Goal: Task Accomplishment & Management: Complete application form

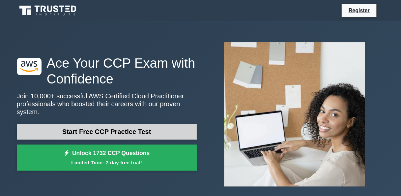
click at [115, 124] on link "Start Free CCP Practice Test" at bounding box center [107, 131] width 180 height 16
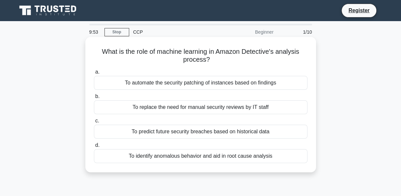
click at [94, 96] on label "b. To replace the need for manual security reviews by IT staff" at bounding box center [200, 103] width 213 height 22
click at [94, 96] on input "b. To replace the need for manual security reviews by IT staff" at bounding box center [94, 96] width 0 height 4
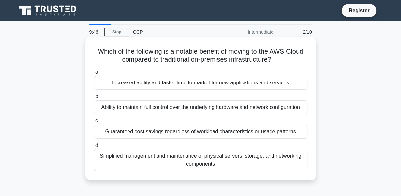
click at [95, 74] on label "a. Increased agility and faster time to market for new applications and services" at bounding box center [200, 79] width 213 height 22
click at [94, 74] on input "a. Increased agility and faster time to market for new applications and services" at bounding box center [94, 72] width 0 height 4
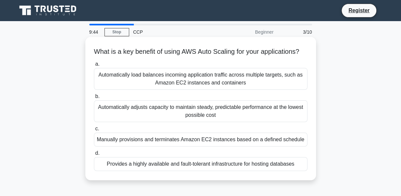
click at [111, 118] on div "Automatically adjusts capacity to maintain steady, predictable performance at t…" at bounding box center [200, 111] width 213 height 22
click at [94, 98] on input "b. Automatically adjusts capacity to maintain steady, predictable performance a…" at bounding box center [94, 96] width 0 height 4
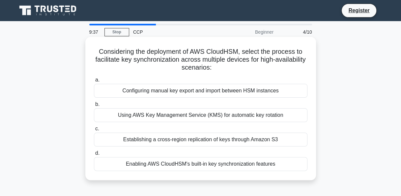
click at [95, 85] on div "Configuring manual key export and import between HSM instances" at bounding box center [200, 91] width 213 height 14
click at [94, 82] on input "a. Configuring manual key export and import between HSM instances" at bounding box center [94, 80] width 0 height 4
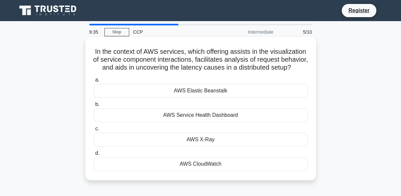
click at [97, 144] on div "AWS X-Ray" at bounding box center [200, 139] width 213 height 14
click at [94, 131] on input "c. AWS X-Ray" at bounding box center [94, 128] width 0 height 4
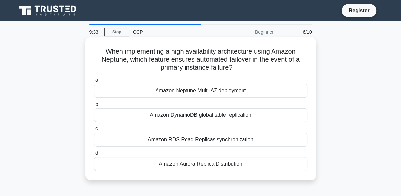
click at [97, 90] on div "Amazon Neptune Multi-AZ deployment" at bounding box center [200, 91] width 213 height 14
click at [94, 82] on input "a. Amazon Neptune Multi-AZ deployment" at bounding box center [94, 80] width 0 height 4
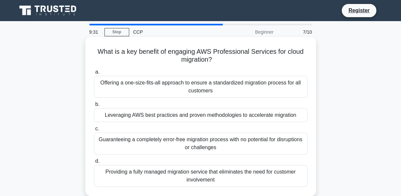
click at [112, 119] on div "Leveraging AWS best practices and proven methodologies to accelerate migration" at bounding box center [200, 115] width 213 height 14
click at [94, 106] on input "b. Leveraging AWS best practices and proven methodologies to accelerate migrati…" at bounding box center [94, 104] width 0 height 4
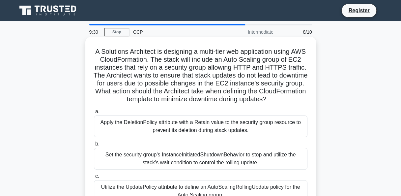
click at [109, 135] on div "Apply the DeletionPolicy attribute with a Retain value to the security group re…" at bounding box center [200, 126] width 213 height 22
click at [94, 114] on input "a. Apply the DeletionPolicy attribute with a Retain value to the security group…" at bounding box center [94, 111] width 0 height 4
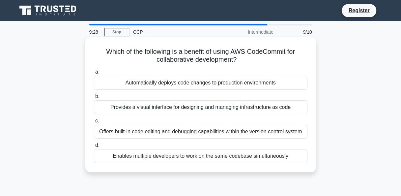
click at [99, 133] on div "Offers built-in code editing and debugging capabilities within the version cont…" at bounding box center [200, 131] width 213 height 14
click at [94, 123] on input "c. Offers built-in code editing and debugging capabilities within the version c…" at bounding box center [94, 120] width 0 height 4
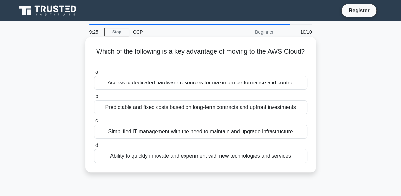
click at [101, 137] on div "Simplified IT management with the need to maintain and upgrade infrastructure" at bounding box center [200, 131] width 213 height 14
click at [94, 123] on input "c. Simplified IT management with the need to maintain and upgrade infrastructure" at bounding box center [94, 120] width 0 height 4
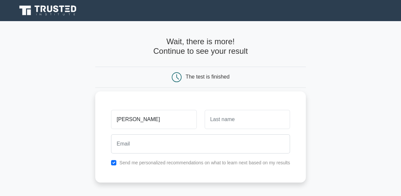
type input "[PERSON_NAME]"
click at [217, 124] on input "text" at bounding box center [246, 119] width 85 height 19
type input "mpundu"
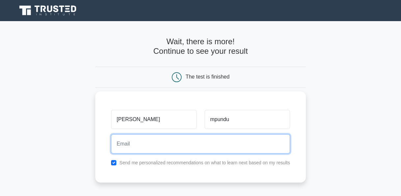
click at [179, 146] on input "email" at bounding box center [200, 143] width 179 height 19
type input "[EMAIL_ADDRESS][DOMAIN_NAME]"
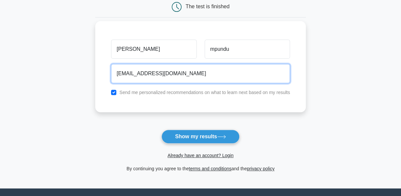
scroll to position [87, 0]
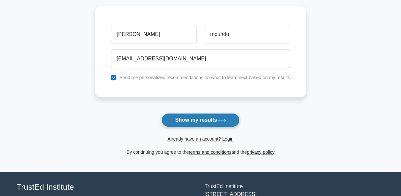
click at [211, 118] on button "Show my results" at bounding box center [200, 120] width 78 height 14
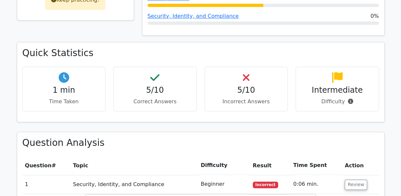
scroll to position [354, 0]
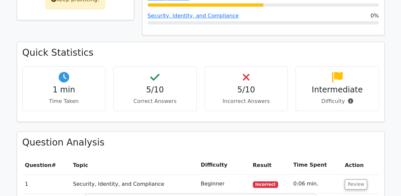
click at [251, 95] on div "Quick Statistics 1 min Time Taken 5/10 Correct Answers 5/10 Incorrect Answers I…" at bounding box center [200, 87] width 375 height 88
